Goal: Book appointment/travel/reservation

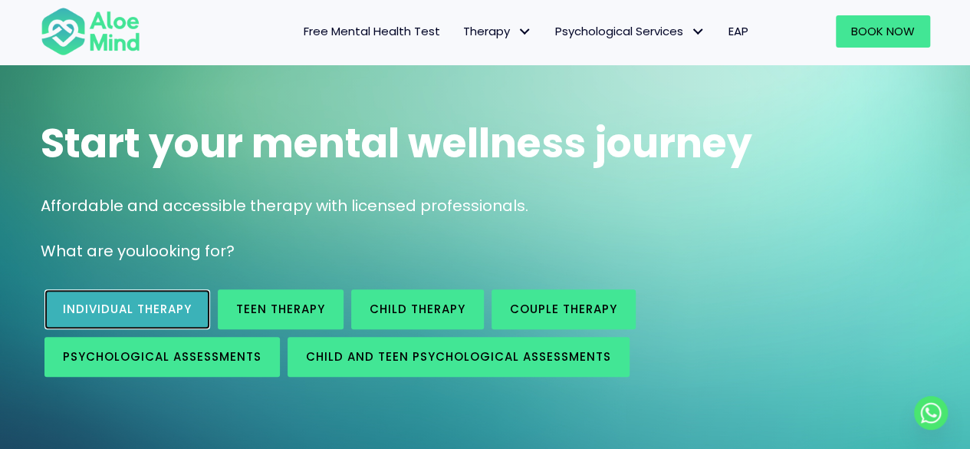
click at [156, 307] on span "Individual therapy" at bounding box center [127, 309] width 129 height 16
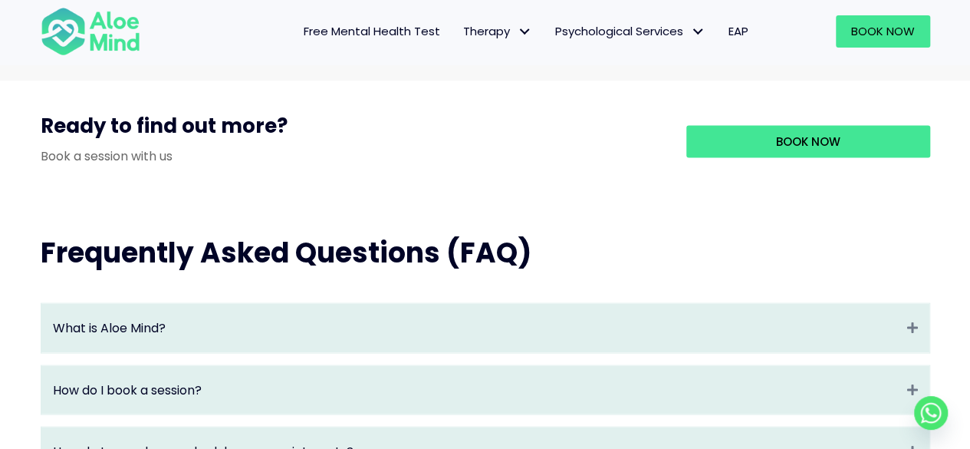
scroll to position [1380, 0]
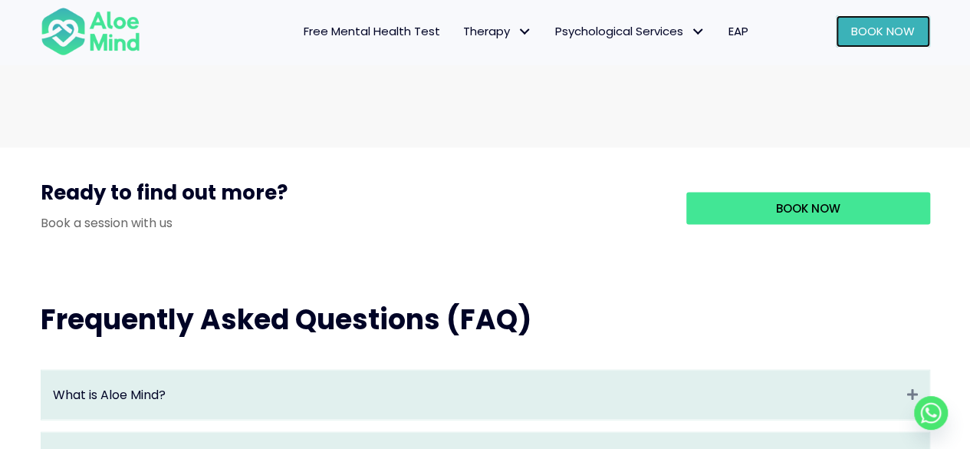
click at [853, 32] on span "Book Now" at bounding box center [883, 31] width 64 height 16
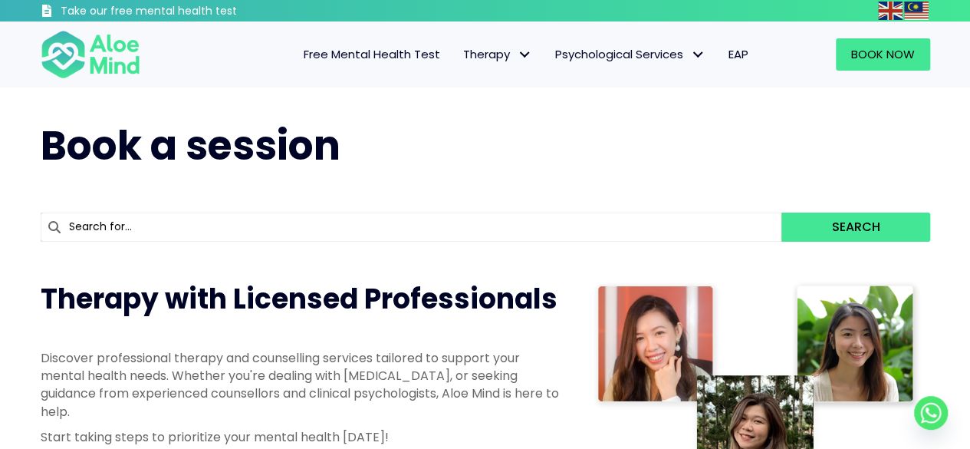
click at [179, 223] on input "text" at bounding box center [411, 226] width 741 height 29
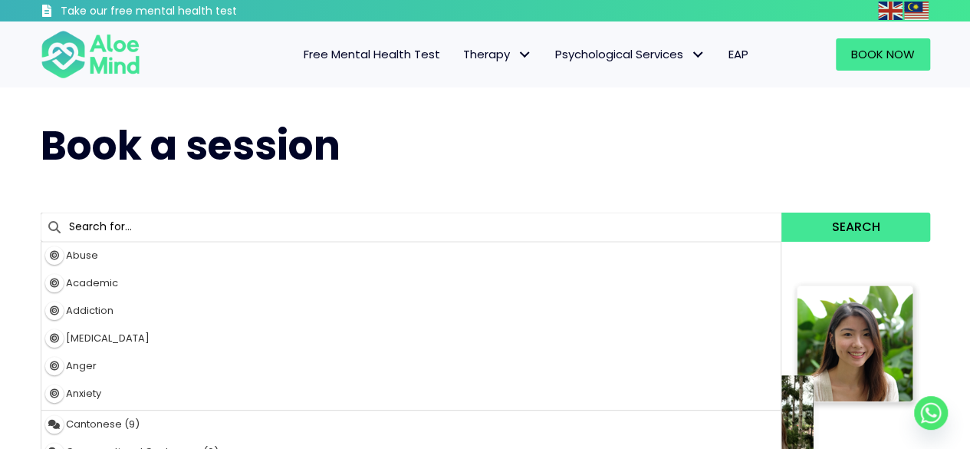
type input "relationship"
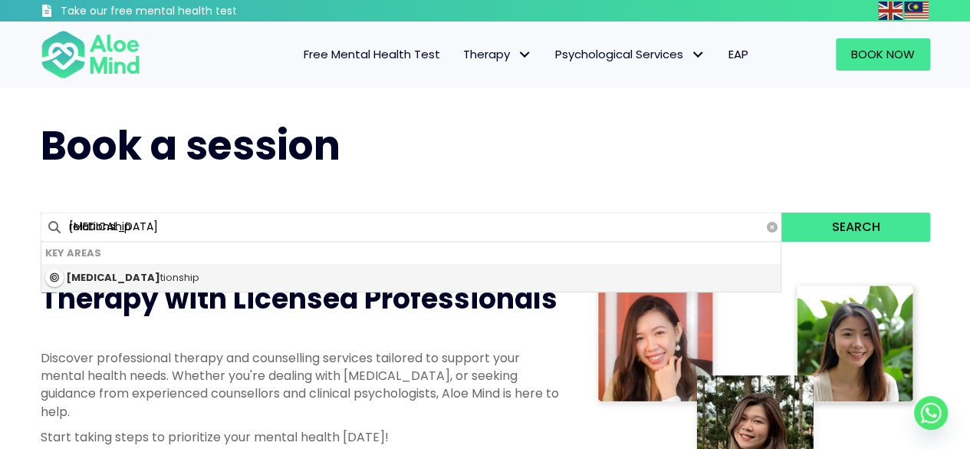
click at [155, 277] on div "Rela tionship" at bounding box center [411, 278] width 740 height 28
type input "Relationship"
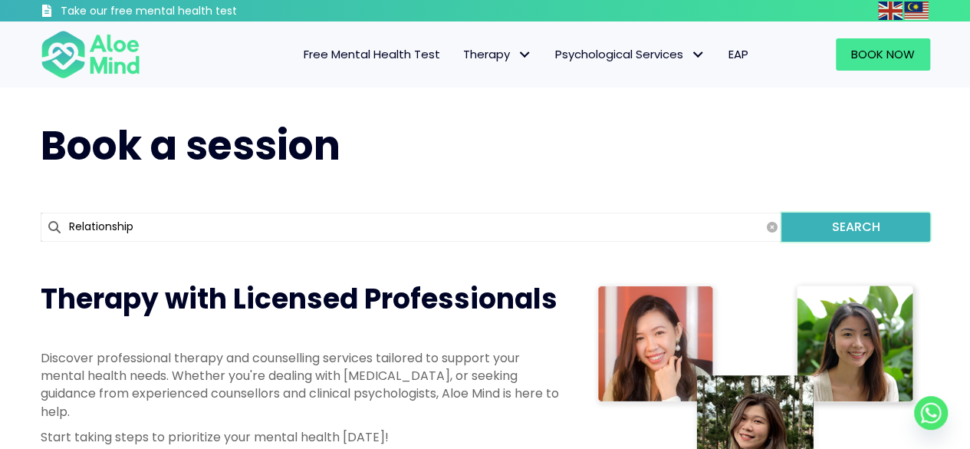
click at [830, 228] on button "Search" at bounding box center [855, 226] width 148 height 29
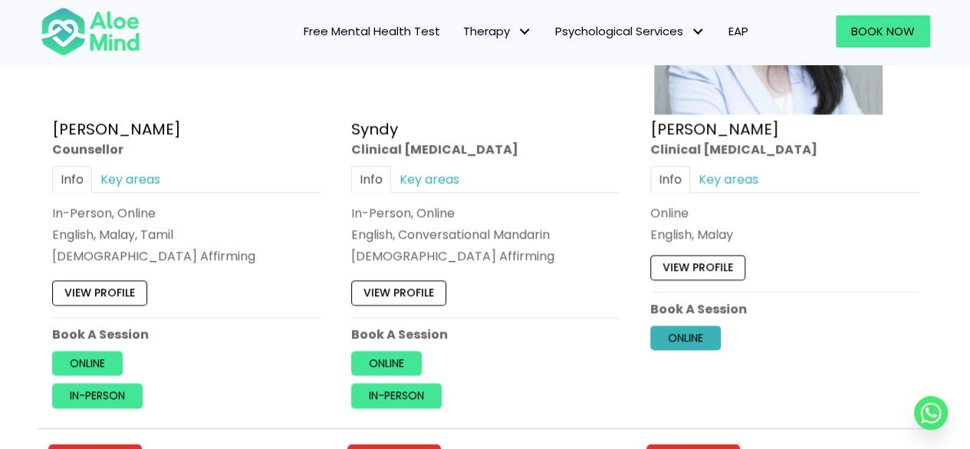
scroll to position [3911, 0]
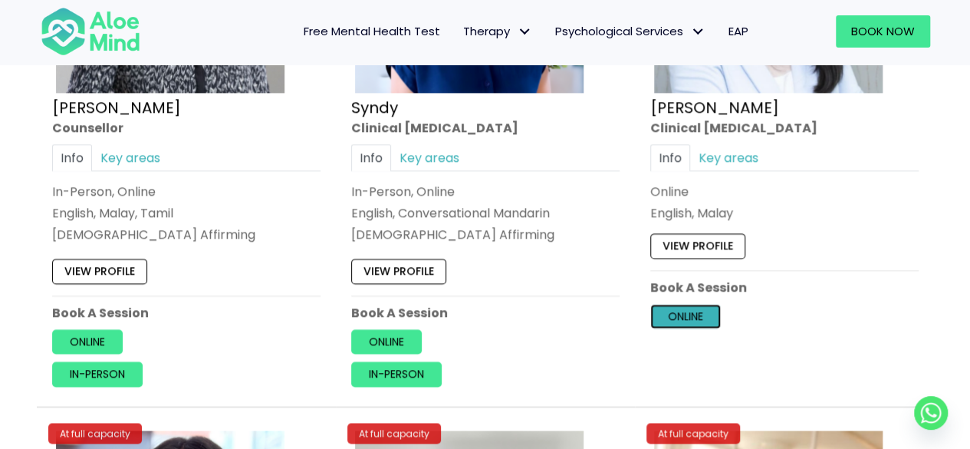
click at [692, 308] on link "Online" at bounding box center [685, 316] width 71 height 25
